Goal: Book appointment/travel/reservation

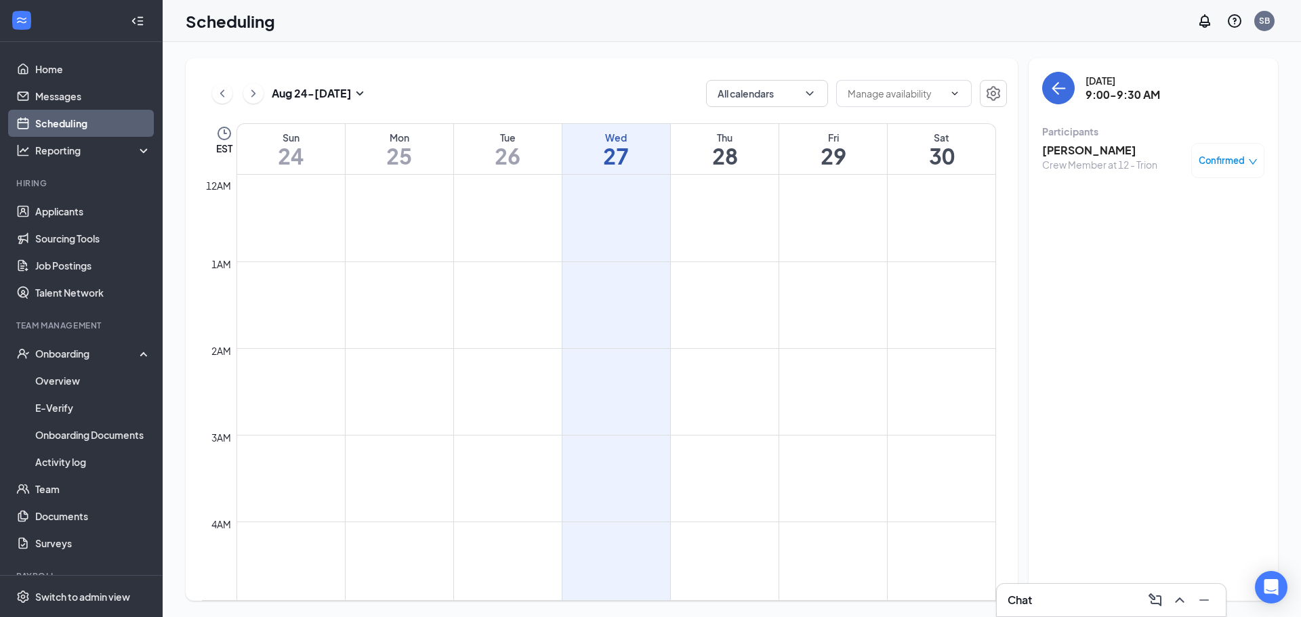
scroll to position [666, 0]
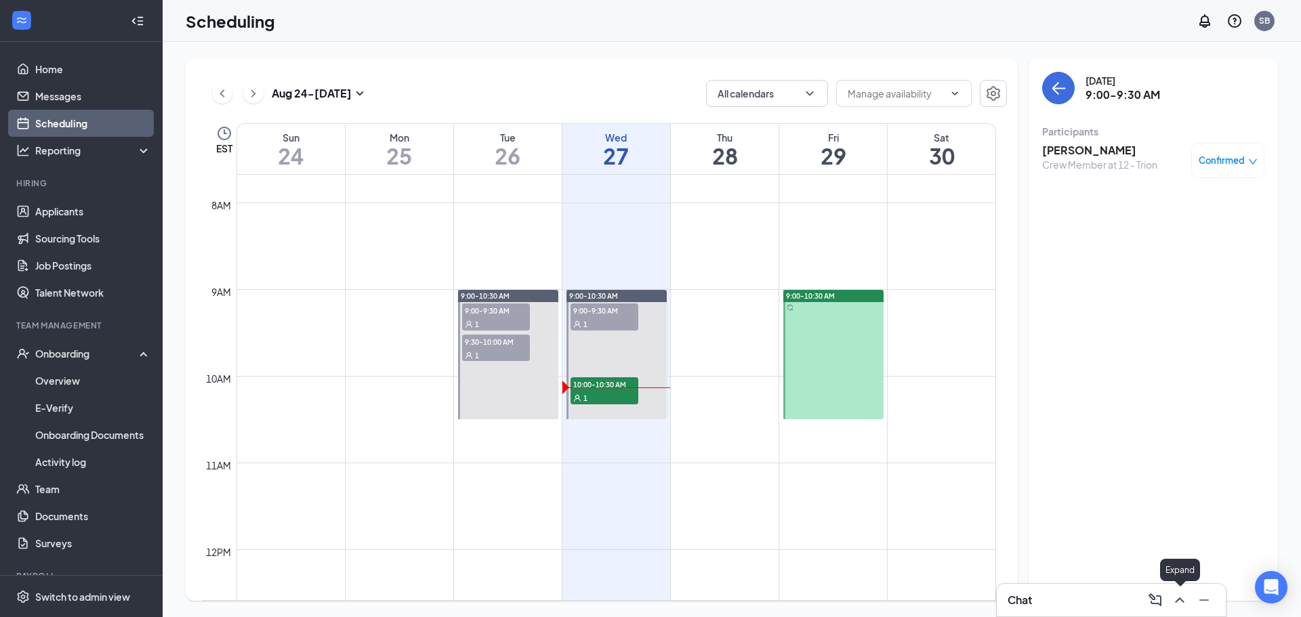
click at [1180, 599] on icon "ChevronUp" at bounding box center [1179, 600] width 9 height 5
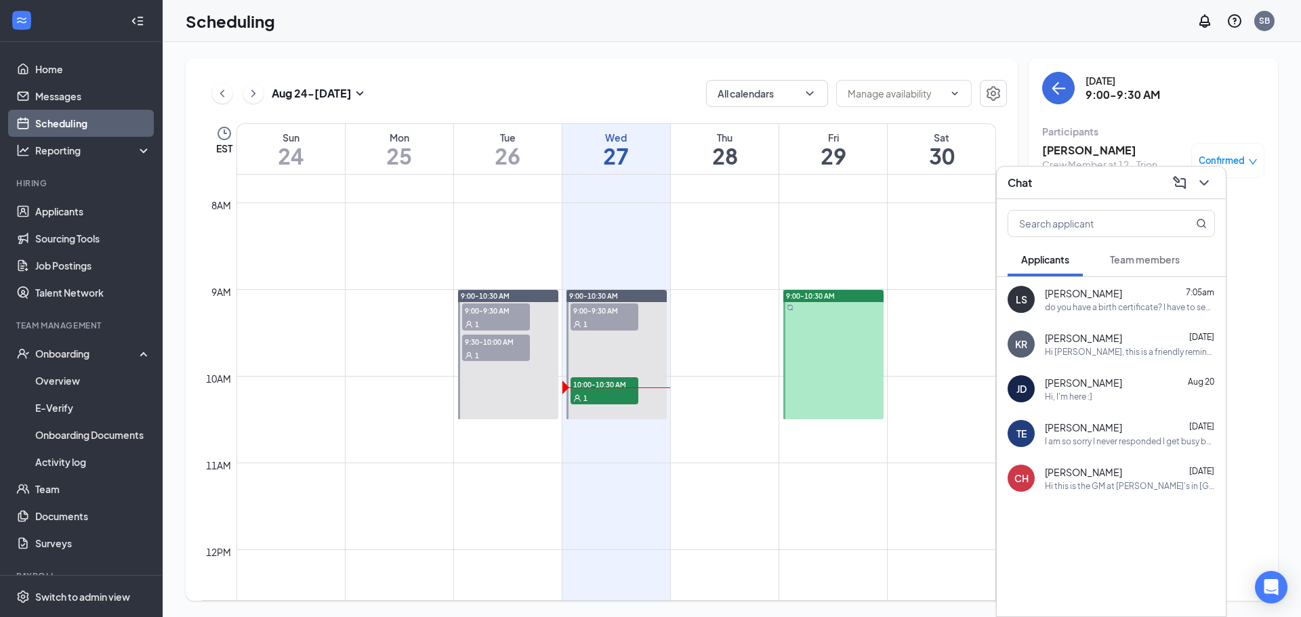
click at [1118, 287] on div "[PERSON_NAME] 7:05am" at bounding box center [1130, 294] width 170 height 14
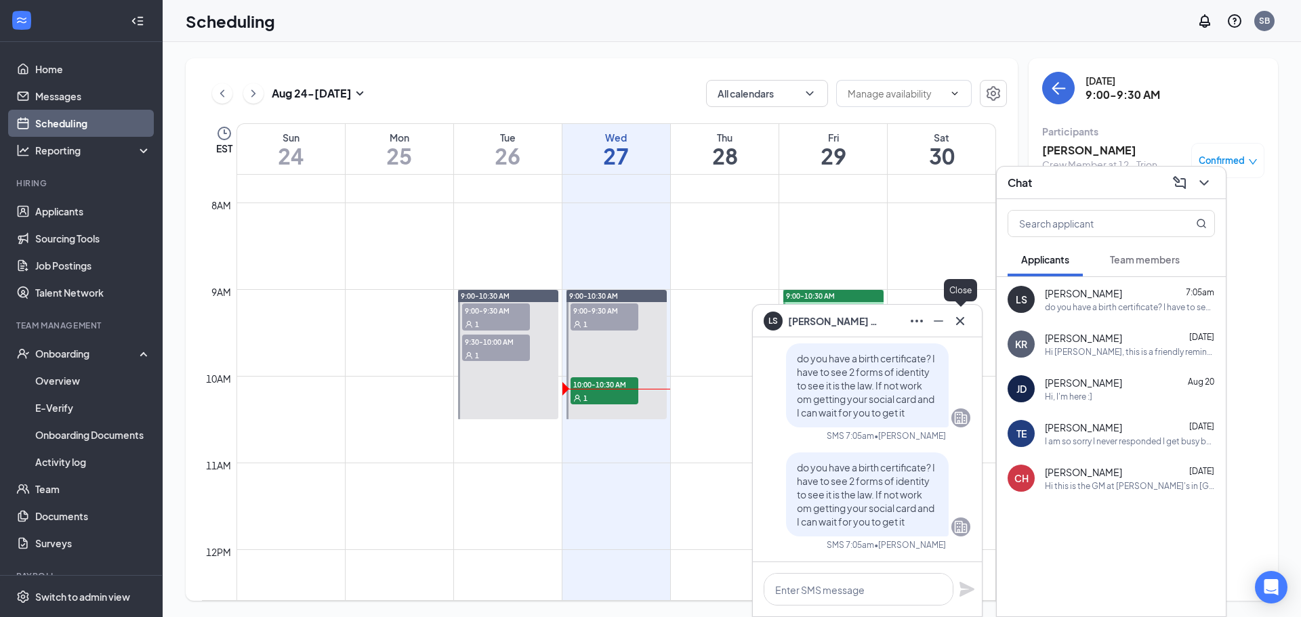
click at [968, 319] on button at bounding box center [960, 321] width 22 height 22
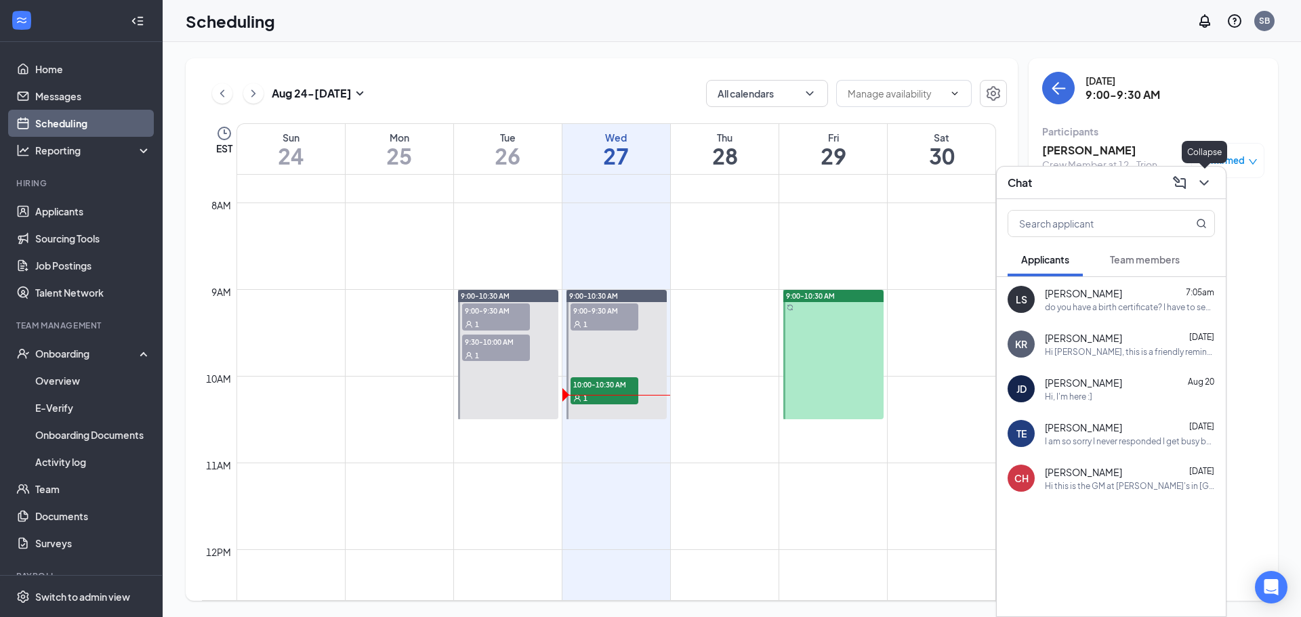
click at [1213, 180] on button at bounding box center [1204, 183] width 22 height 22
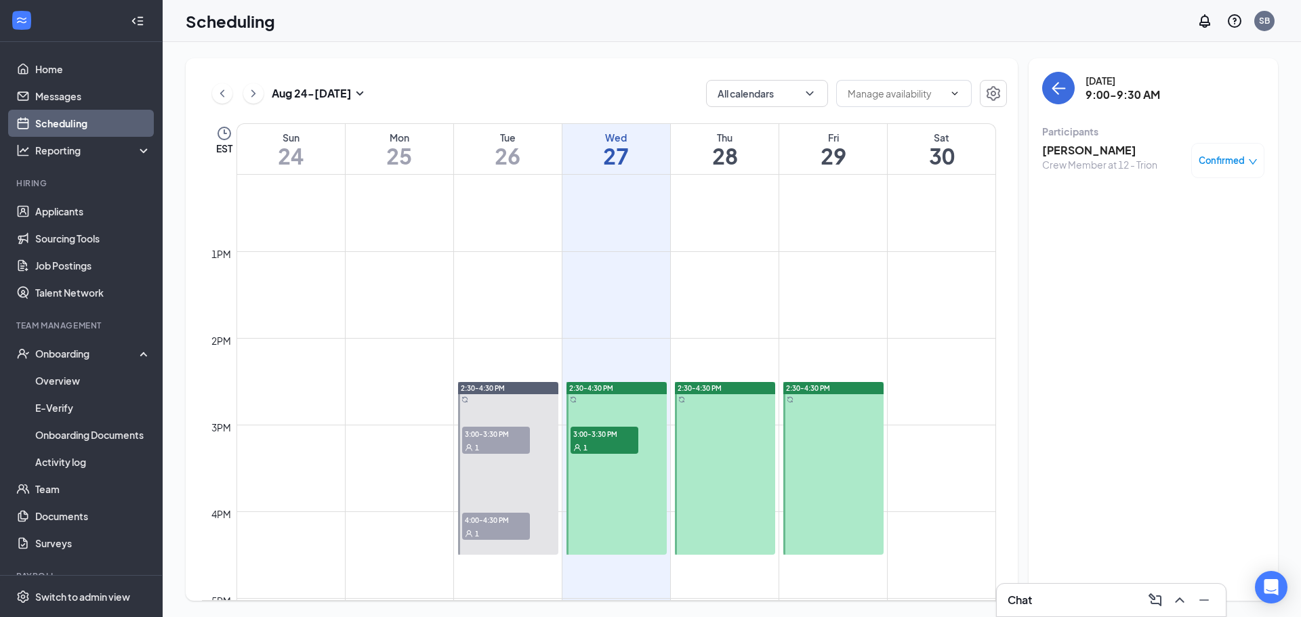
scroll to position [1073, 0]
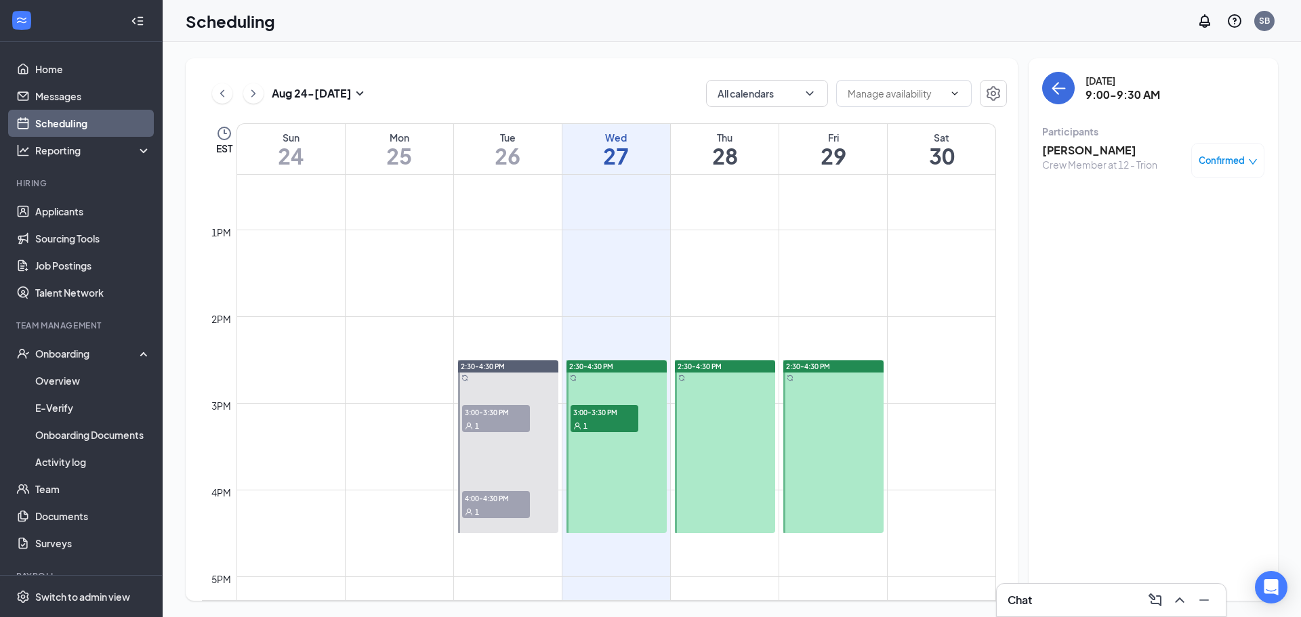
click at [591, 408] on span "3:00-3:30 PM" at bounding box center [604, 412] width 68 height 14
click at [601, 404] on div "3:00-3:30 PM 1" at bounding box center [604, 419] width 70 height 30
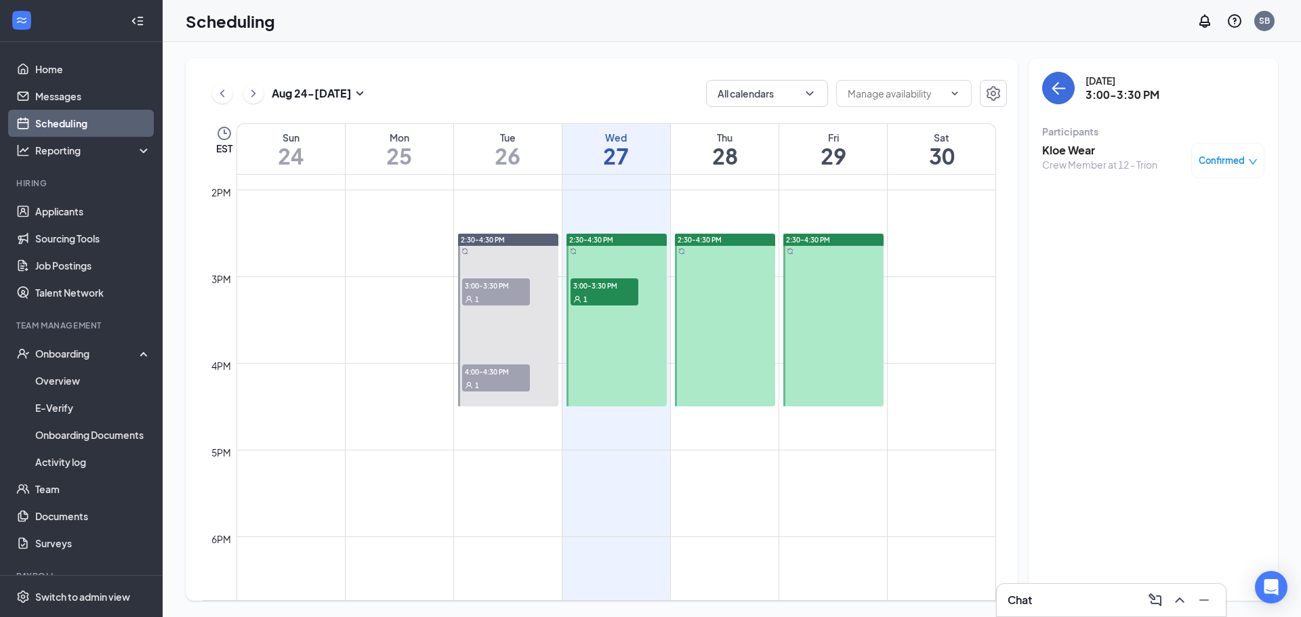
scroll to position [1208, 0]
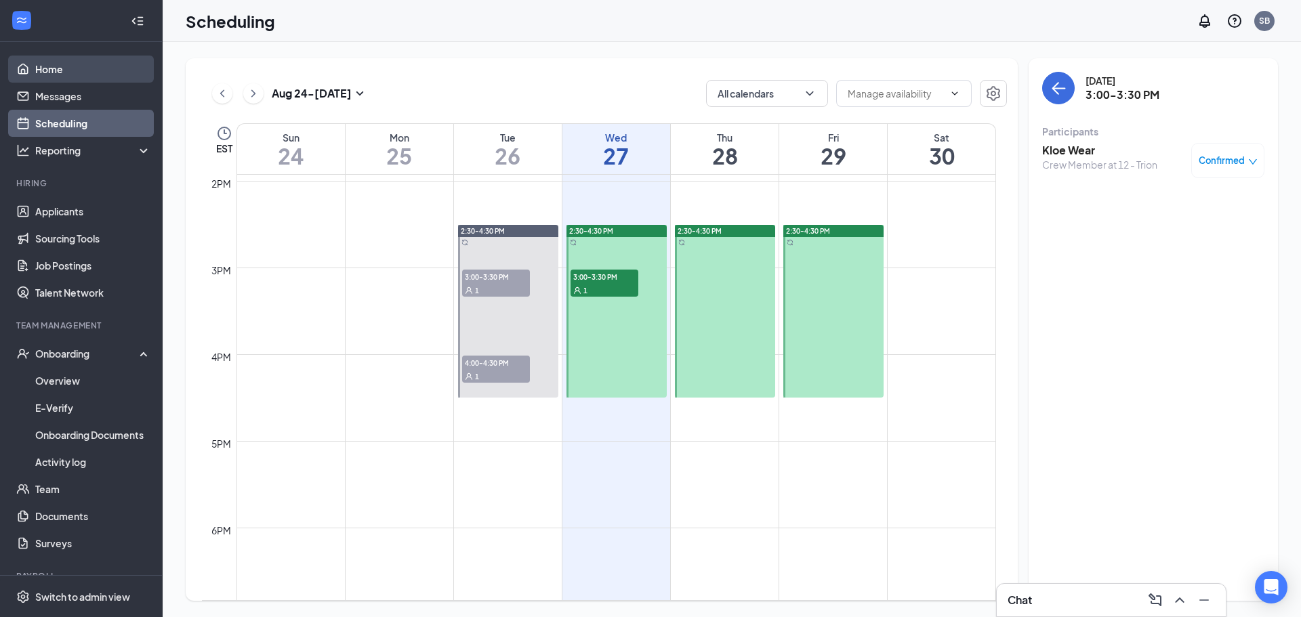
click at [35, 64] on link "Home" at bounding box center [93, 69] width 116 height 27
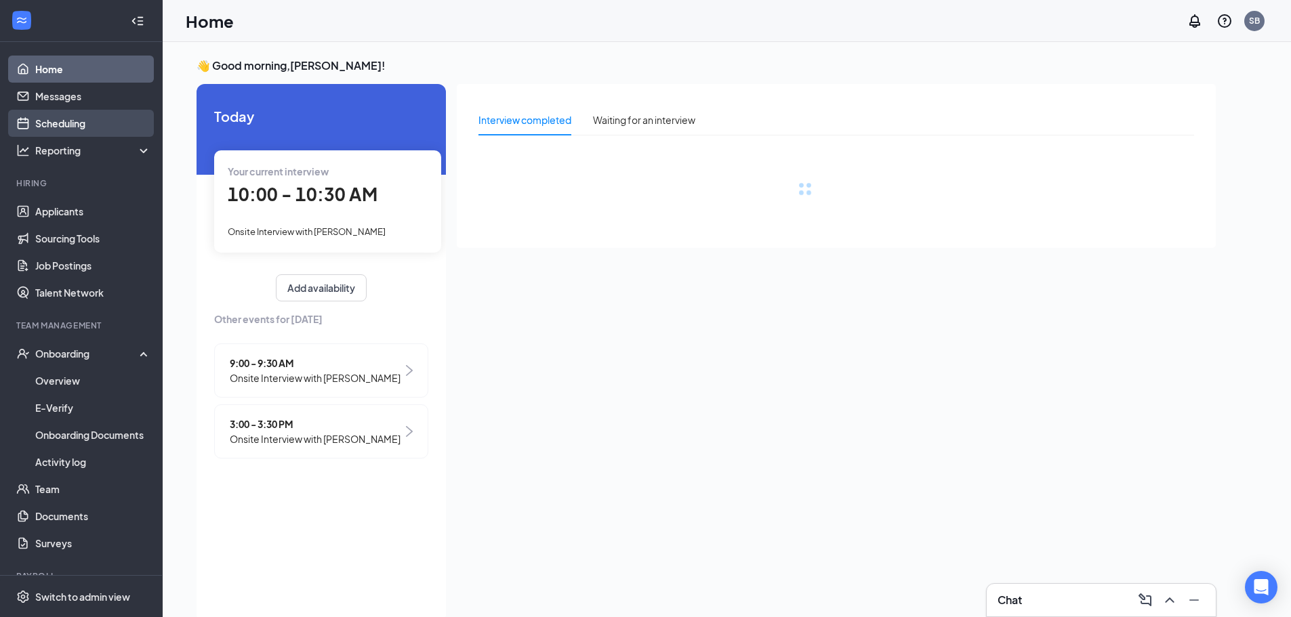
click at [72, 127] on link "Scheduling" at bounding box center [93, 123] width 116 height 27
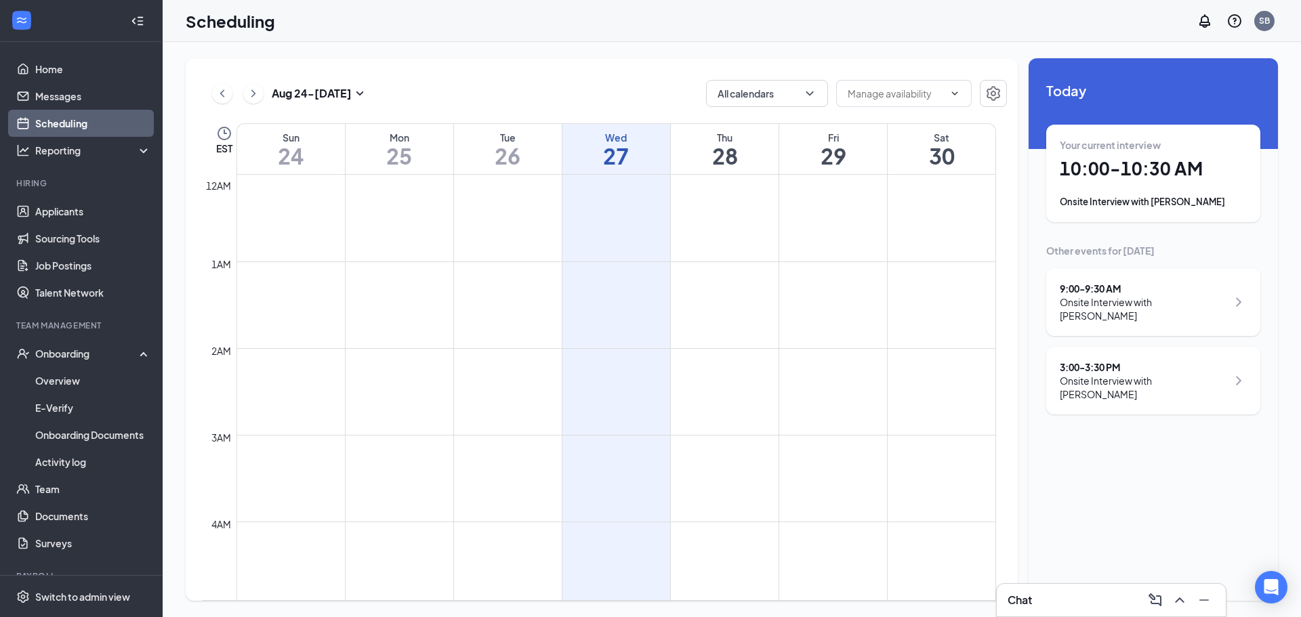
scroll to position [666, 0]
